Goal: Transaction & Acquisition: Purchase product/service

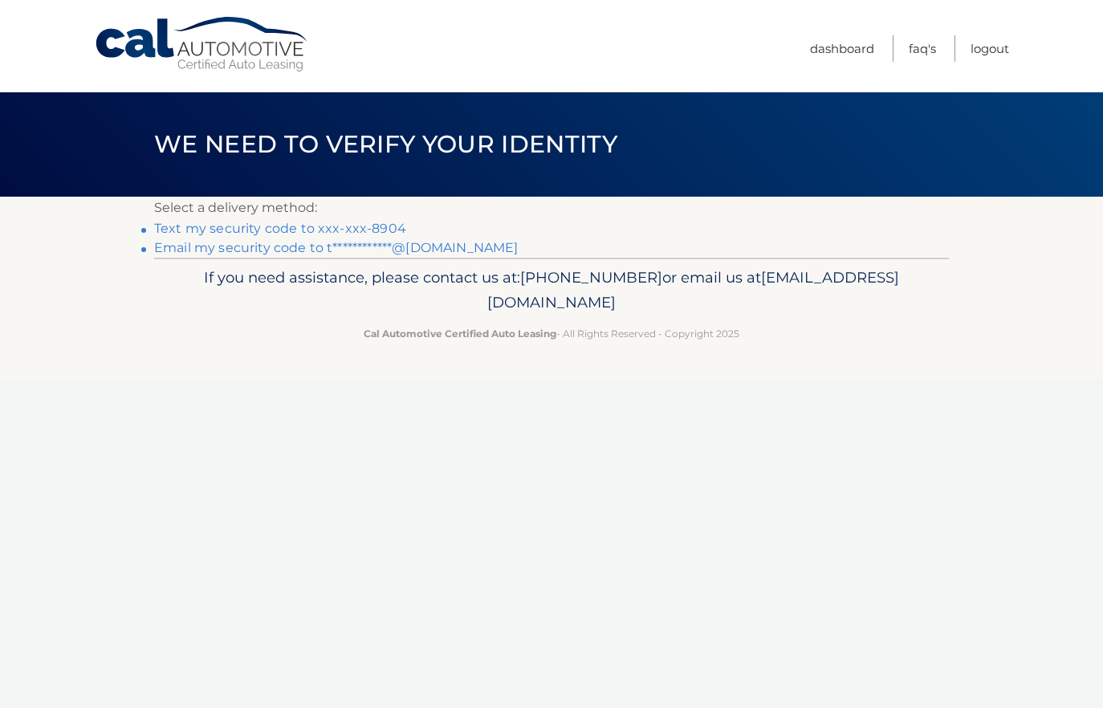
click at [345, 236] on link "Text my security code to xxx-xxx-8904" at bounding box center [280, 228] width 252 height 15
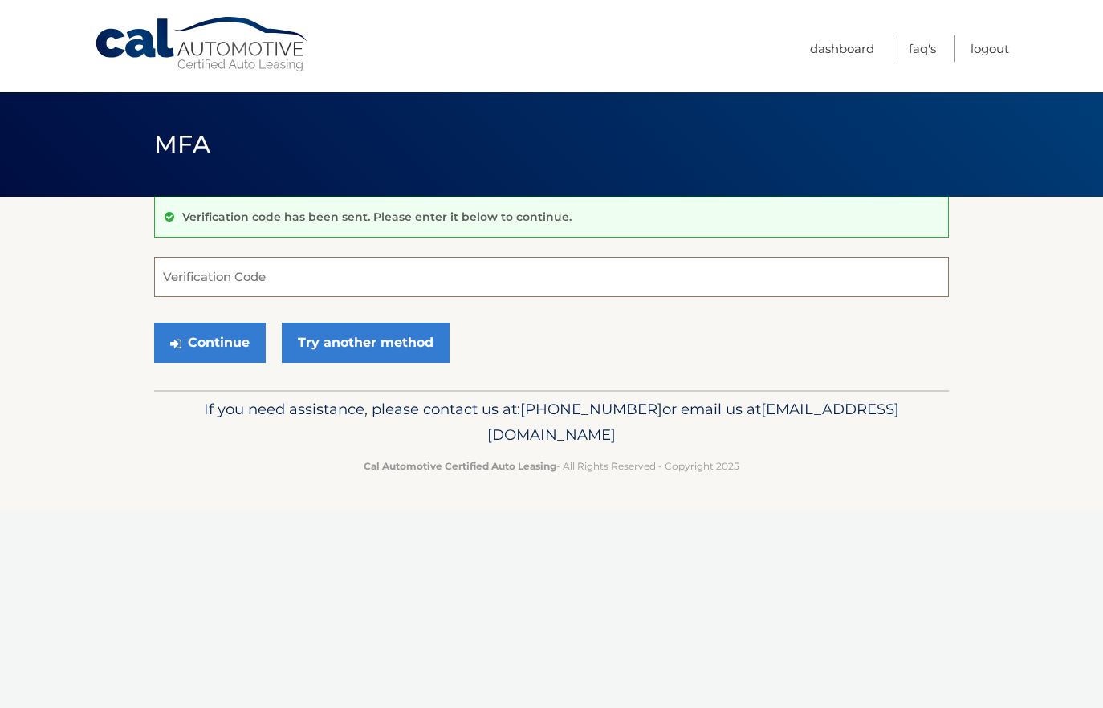
click at [311, 286] on input "Verification Code" at bounding box center [551, 277] width 795 height 40
type input "755757"
click at [236, 353] on button "Continue" at bounding box center [210, 343] width 112 height 40
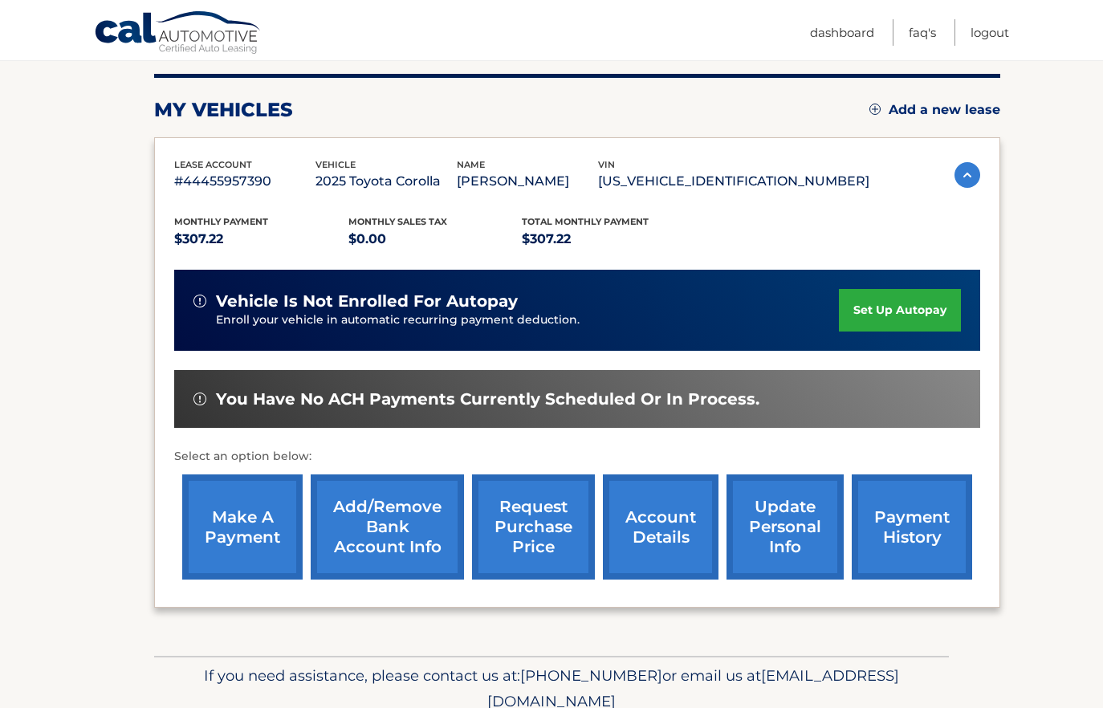
scroll to position [197, 0]
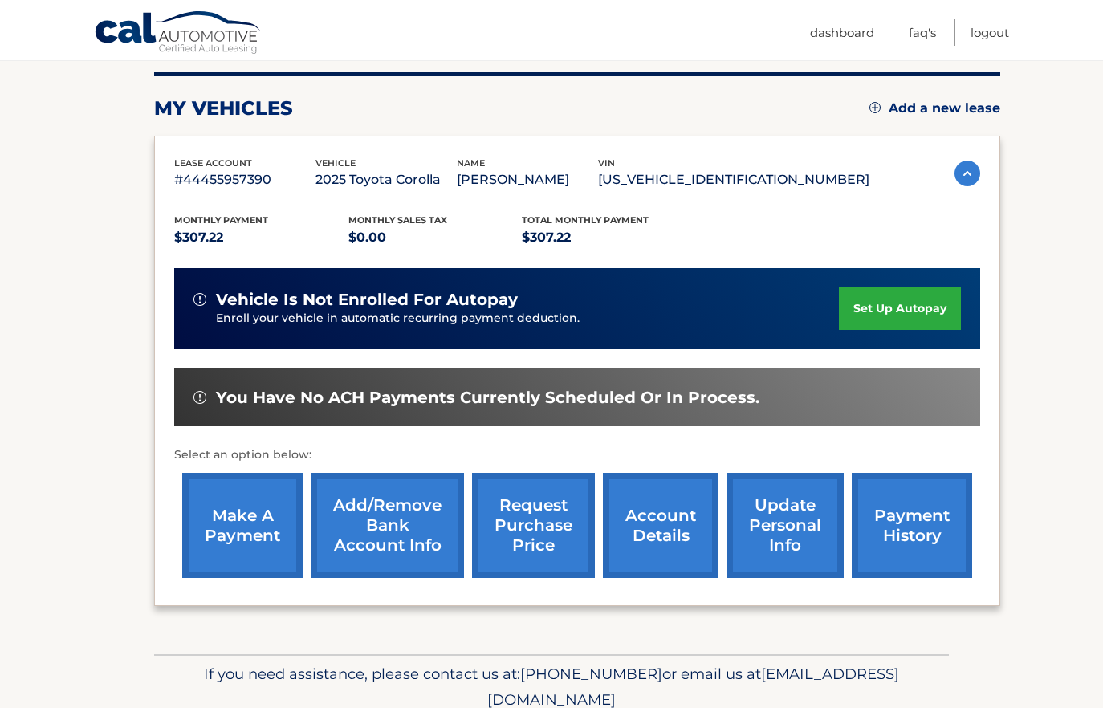
click at [242, 524] on link "make a payment" at bounding box center [242, 525] width 120 height 105
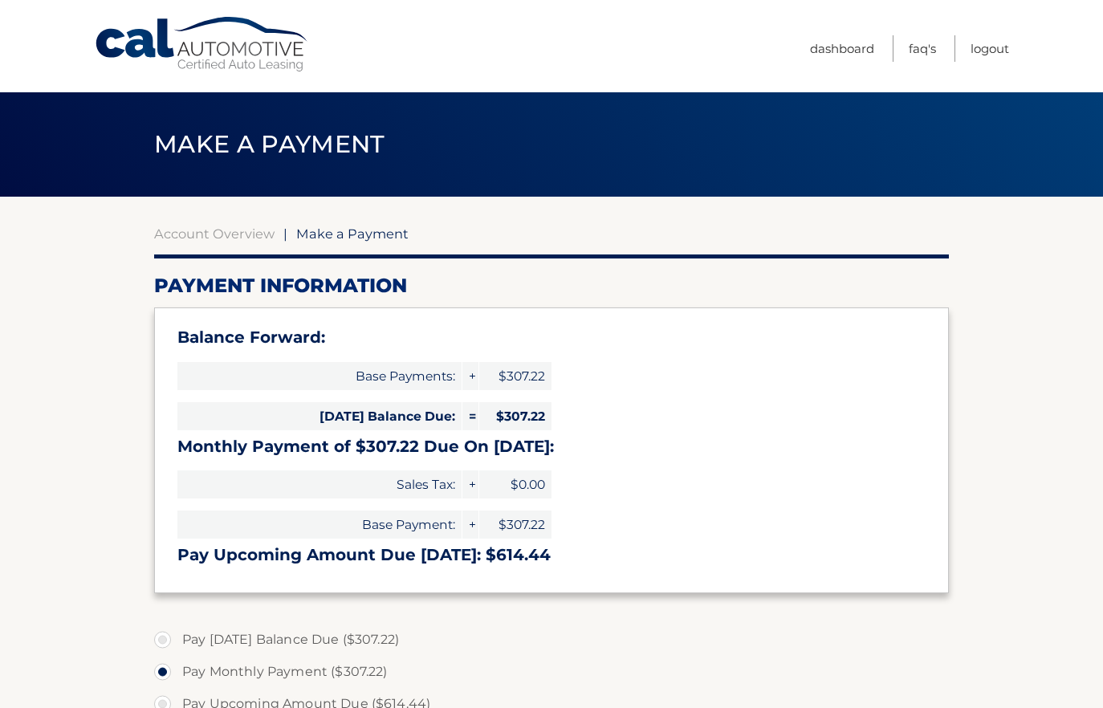
select select "ODg3YWNjOTgtNzczNS00NDA4LWI1ZGEtM2YzZjk3NTZlZGE2"
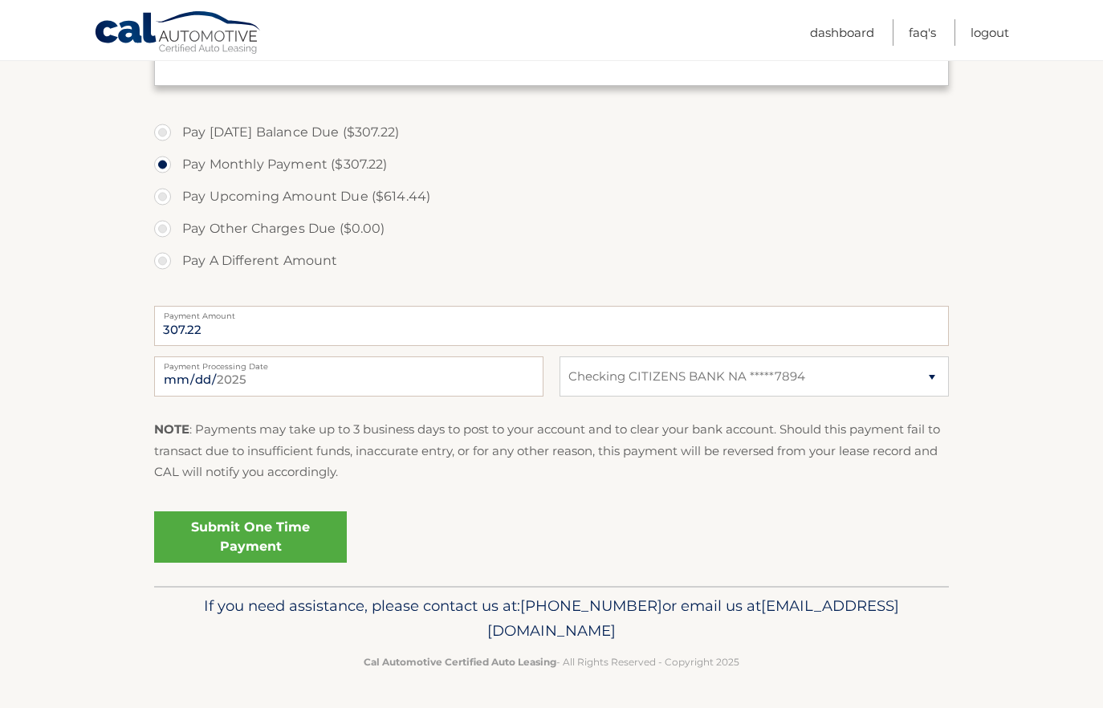
scroll to position [551, 0]
click at [303, 563] on link "Submit One Time Payment" at bounding box center [250, 537] width 193 height 51
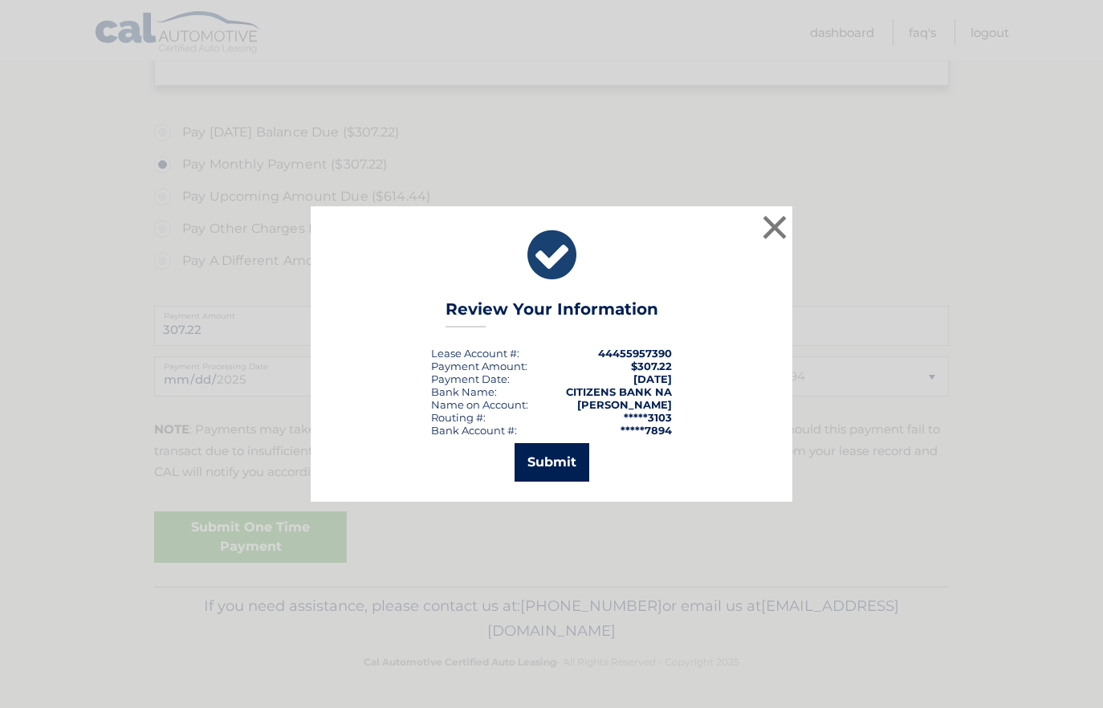
click at [565, 461] on button "Submit" at bounding box center [552, 462] width 75 height 39
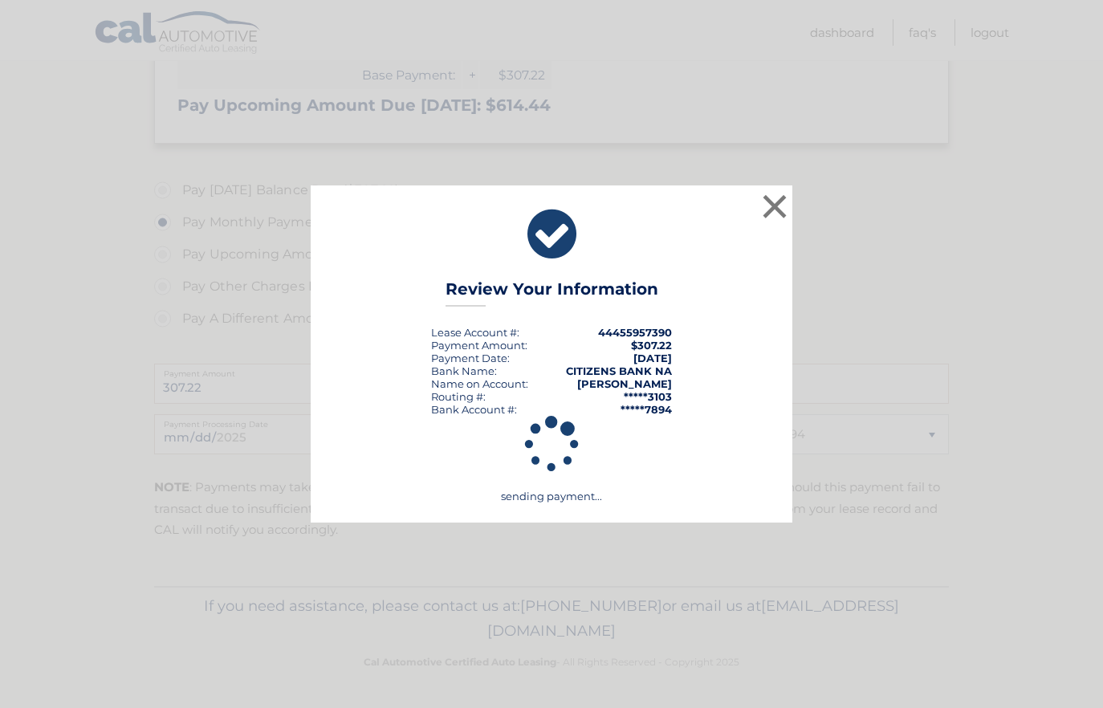
scroll to position [540, 0]
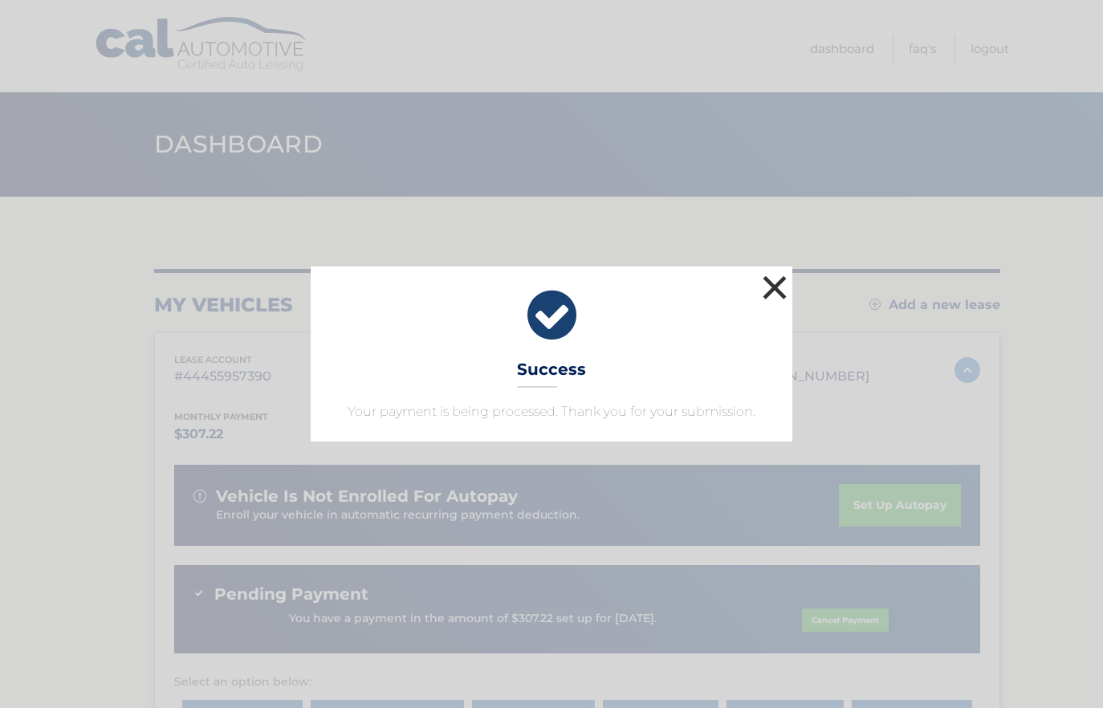
click at [774, 271] on button "×" at bounding box center [775, 287] width 32 height 32
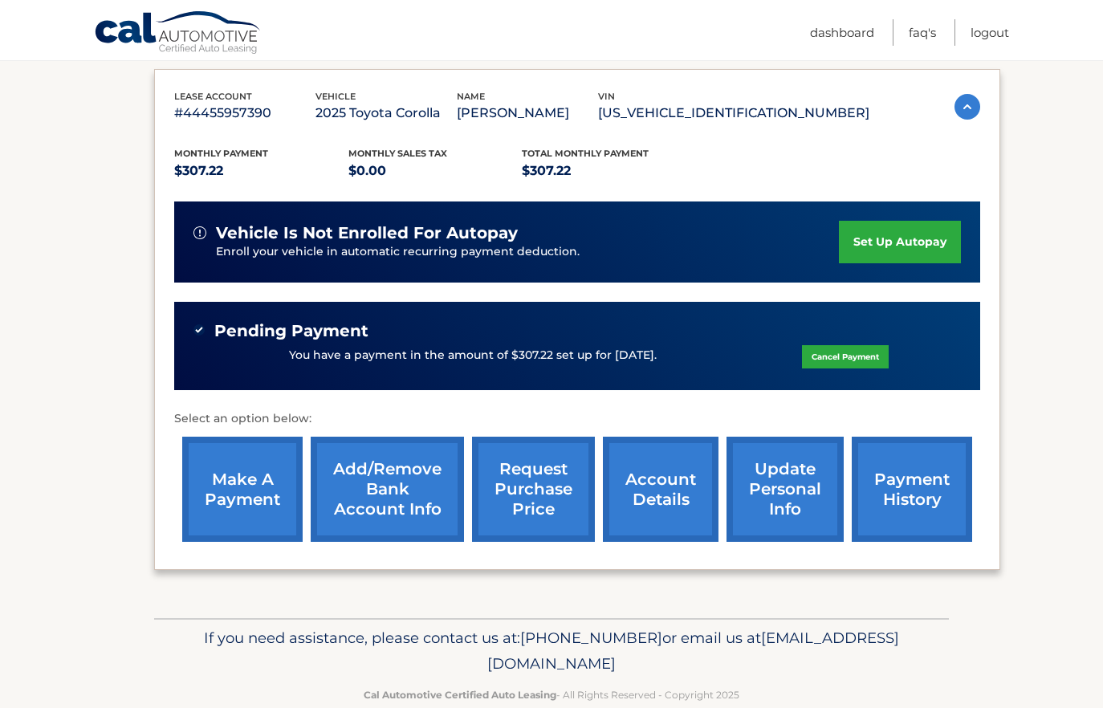
scroll to position [265, 0]
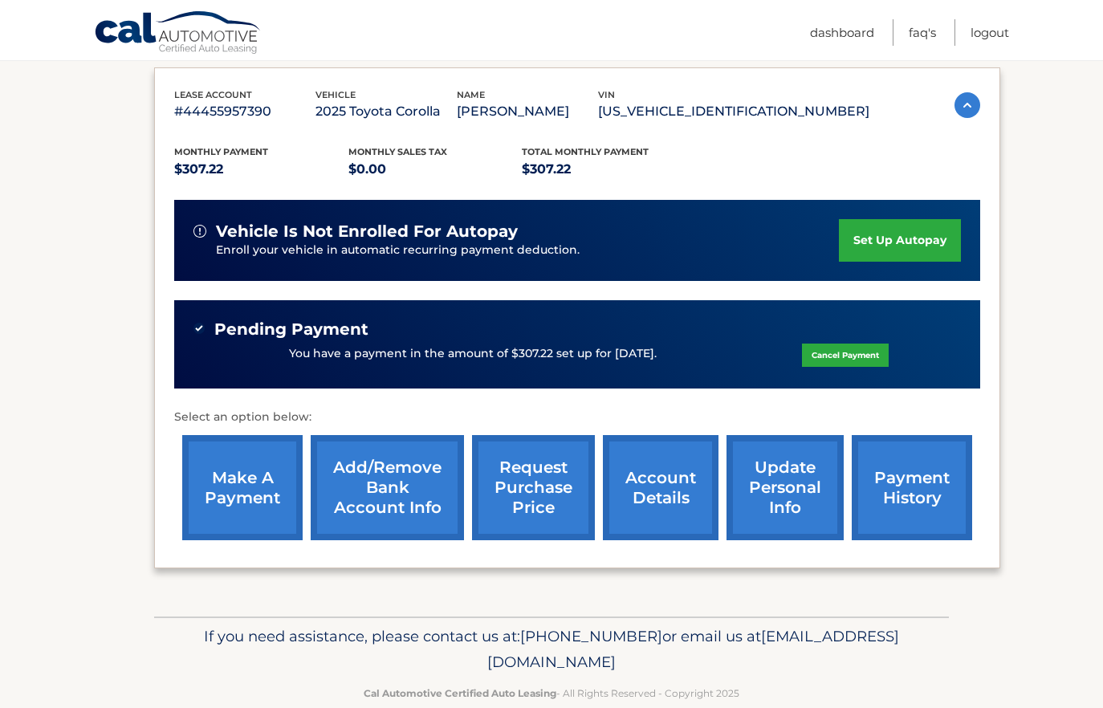
click at [913, 516] on link "payment history" at bounding box center [912, 487] width 120 height 105
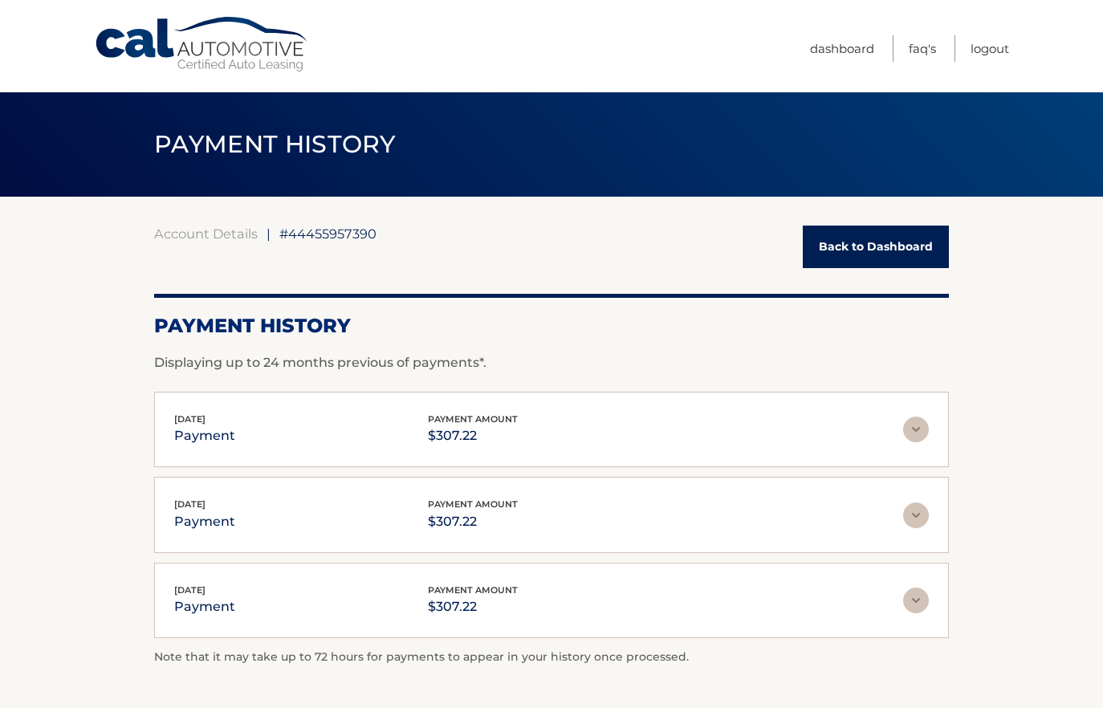
click at [191, 30] on link "Cal Automotive" at bounding box center [202, 44] width 217 height 57
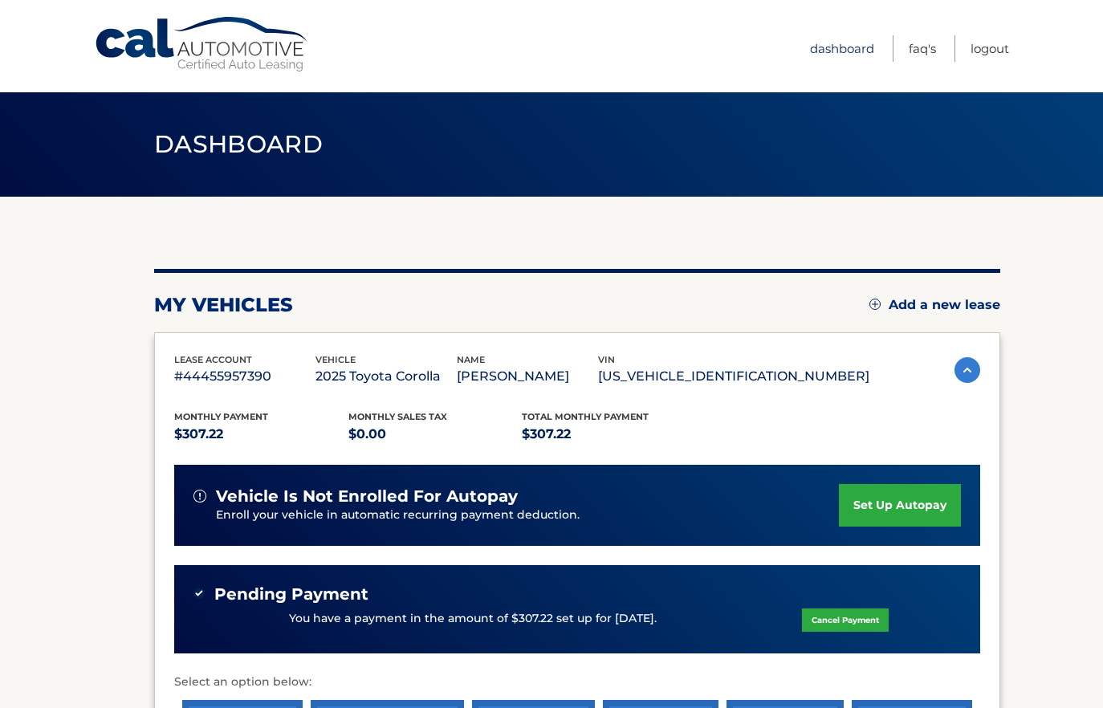
click at [810, 45] on link "Dashboard" at bounding box center [842, 48] width 64 height 27
